Goal: Contribute content

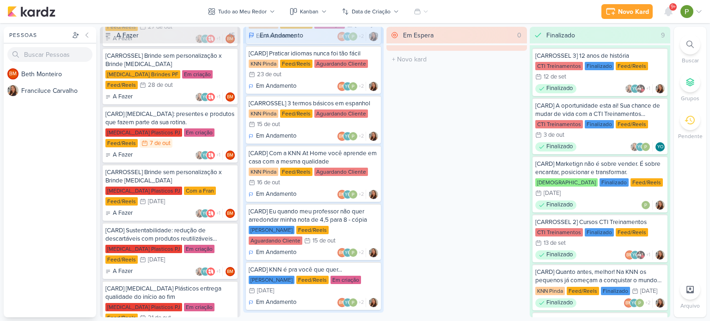
scroll to position [370, 0]
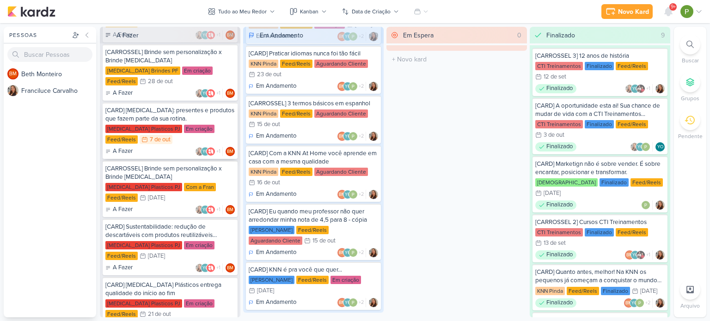
click at [167, 114] on div "[CARD] [MEDICAL_DATA]: presentes e produtos que fazem parte da sua rotina." at bounding box center [169, 114] width 129 height 17
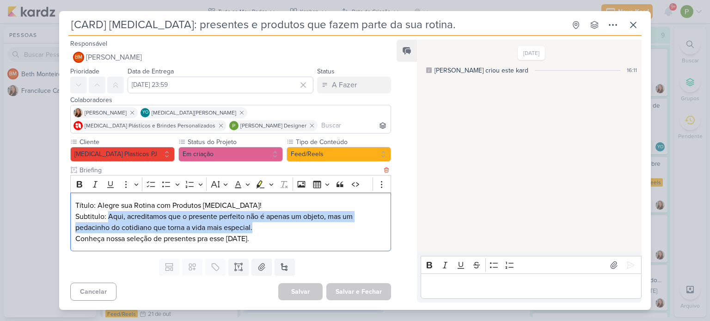
drag, startPoint x: 108, startPoint y: 214, endPoint x: 253, endPoint y: 228, distance: 145.9
click at [253, 228] on p "Subtitulo: Aqui, acreditamos que o presente perfeito não é apenas um objeto, ma…" at bounding box center [230, 222] width 311 height 22
copy p "Aqui, acreditamos que o presente perfeito não é apenas um objeto, mas um pedaci…"
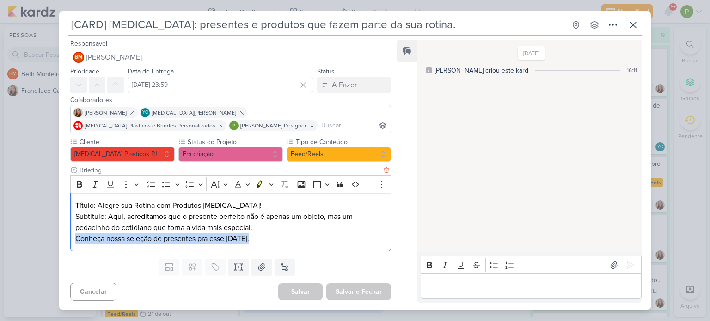
drag, startPoint x: 75, startPoint y: 238, endPoint x: 247, endPoint y: 244, distance: 172.5
click at [247, 244] on p "Conheça nossa seleção de presentes pra esse [DATE]." at bounding box center [230, 238] width 311 height 11
copy p "Conheça nossa seleção de presentes pra esse [DATE]."
click at [264, 251] on div "Título: Alegre sua Rotina com Produtos [MEDICAL_DATA]! Subtitulo: Aqui, acredit…" at bounding box center [230, 222] width 321 height 59
click at [609, 266] on icon at bounding box center [613, 265] width 9 height 9
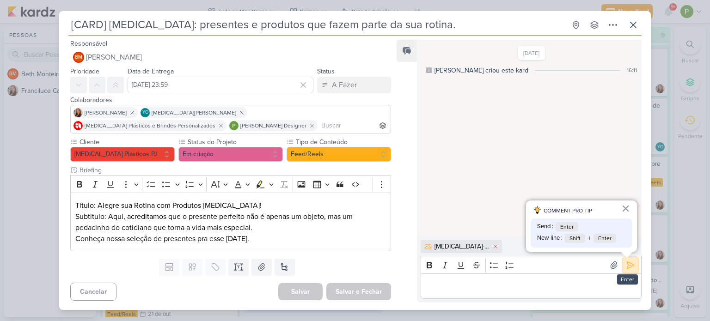
click at [627, 262] on icon at bounding box center [630, 265] width 9 height 9
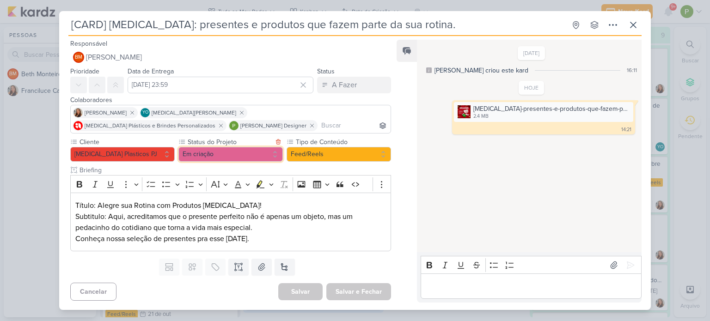
click at [252, 151] on button "Em criação" at bounding box center [230, 154] width 104 height 15
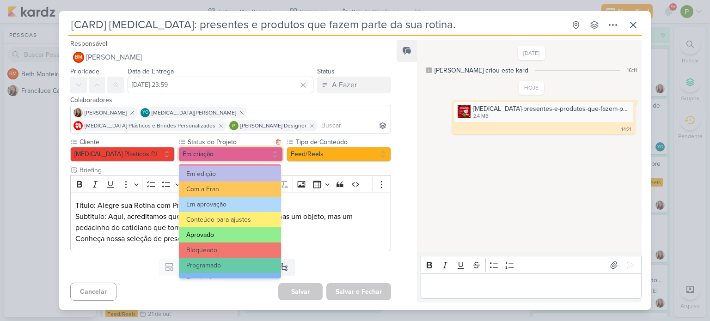
scroll to position [92, 0]
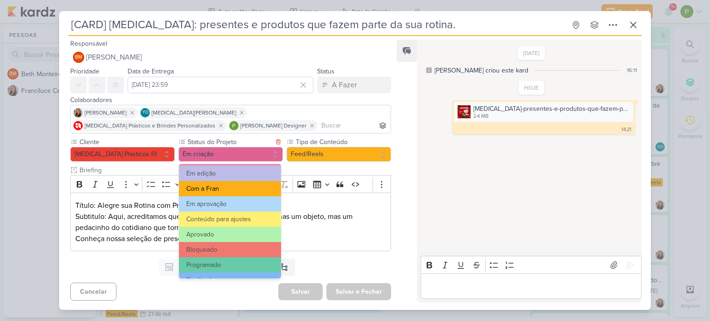
click at [220, 184] on button "Com a Fran" at bounding box center [230, 188] width 102 height 15
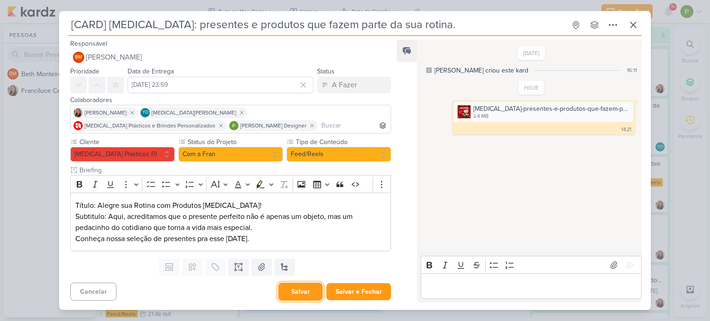
click at [310, 290] on button "Salvar" at bounding box center [300, 292] width 44 height 18
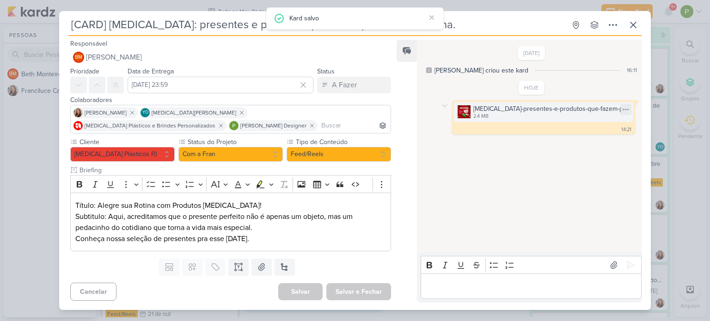
click at [462, 115] on img at bounding box center [464, 111] width 13 height 13
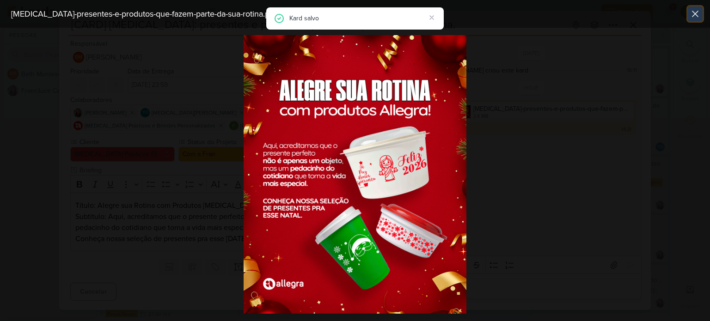
click at [694, 11] on icon at bounding box center [695, 13] width 11 height 11
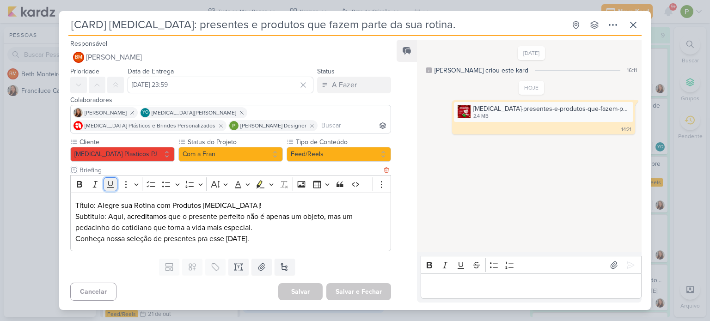
click at [110, 186] on icon "Editor toolbar" at bounding box center [110, 184] width 9 height 9
click at [113, 189] on button "Underline" at bounding box center [111, 185] width 14 height 14
click at [55, 187] on div "[CARD] [MEDICAL_DATA]: presentes e produtos que fazem parte da sua rotina. Cria…" at bounding box center [355, 160] width 710 height 321
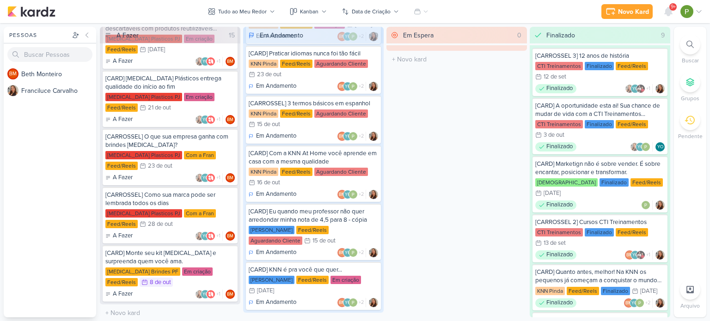
scroll to position [577, 0]
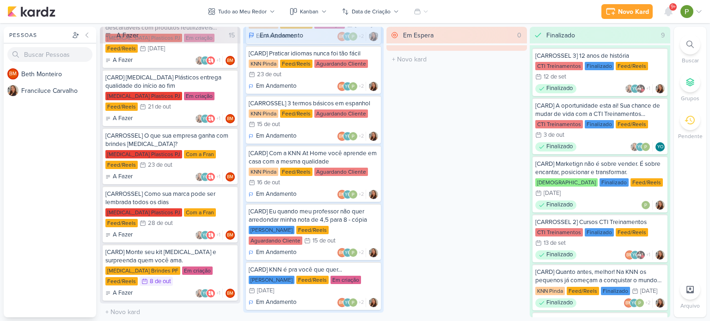
click at [40, 238] on div "BM B e t h M o n t e i r o F r a n c i l u c e C a r v a l h o" at bounding box center [50, 192] width 92 height 252
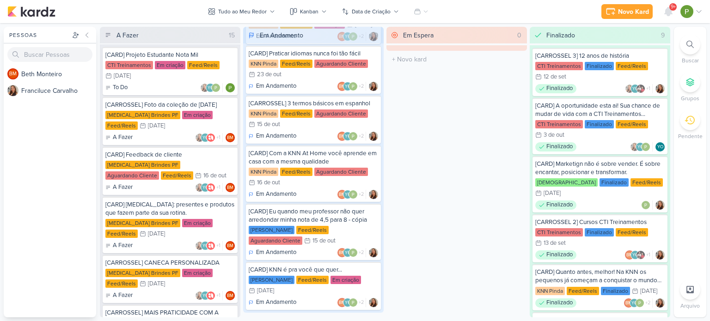
scroll to position [0, 0]
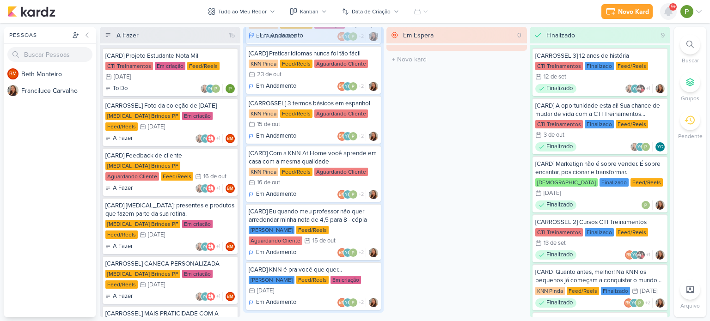
click at [674, 14] on icon at bounding box center [668, 11] width 11 height 11
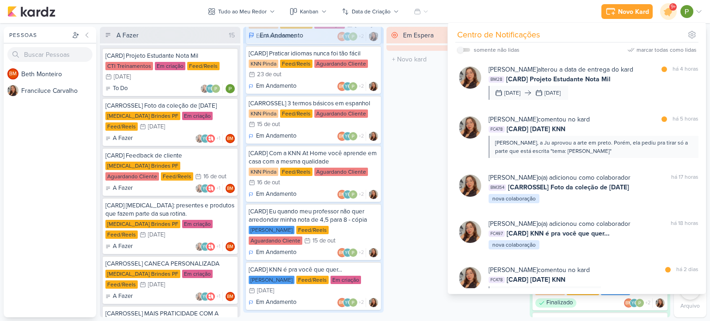
click at [431, 141] on div "Em Espera 0 O título do kard deve ter menos que 100 caracteres" at bounding box center [457, 172] width 141 height 291
